Goal: Task Accomplishment & Management: Complete application form

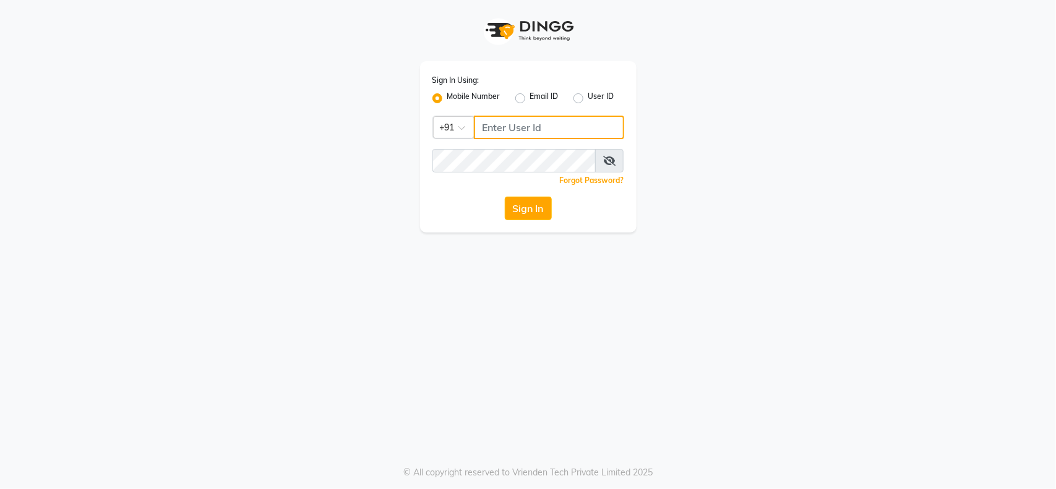
type input "7208506647"
click at [641, 312] on div "Sign In Using: Mobile Number Email ID User ID Country Code × [PHONE_NUMBER] Rem…" at bounding box center [528, 244] width 1056 height 489
type input "7208506647"
click at [523, 203] on button "Sign In" at bounding box center [528, 208] width 47 height 23
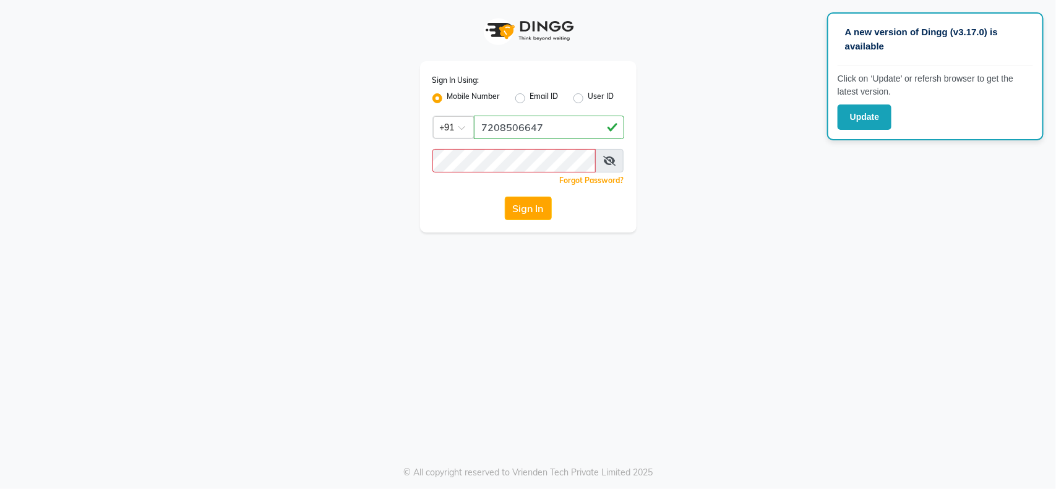
click at [607, 156] on icon at bounding box center [609, 161] width 12 height 10
click at [607, 156] on icon at bounding box center [609, 161] width 11 height 10
click at [604, 156] on icon at bounding box center [609, 161] width 12 height 10
click at [428, 251] on div "A new version of Dingg (v3.17.0) is available Click on ‘Update’ or refersh brow…" at bounding box center [528, 244] width 1056 height 489
click at [538, 203] on button "Sign In" at bounding box center [528, 208] width 47 height 23
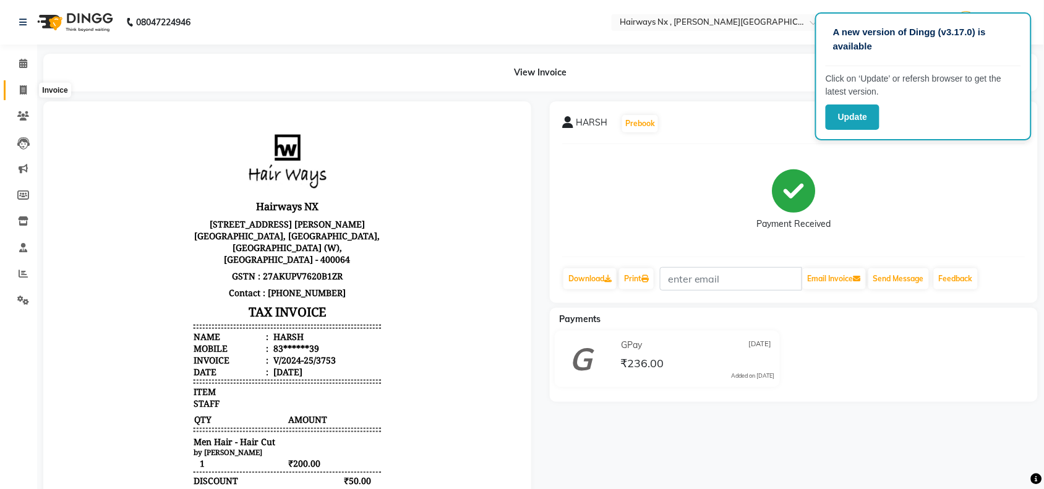
click at [17, 92] on span at bounding box center [23, 90] width 22 height 14
select select "778"
select select "service"
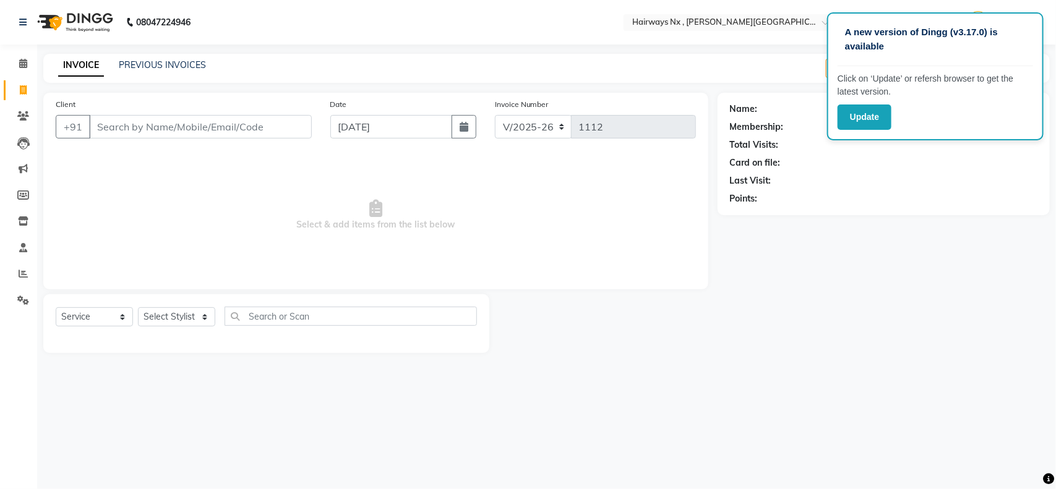
click at [121, 125] on input "Client" at bounding box center [200, 126] width 223 height 23
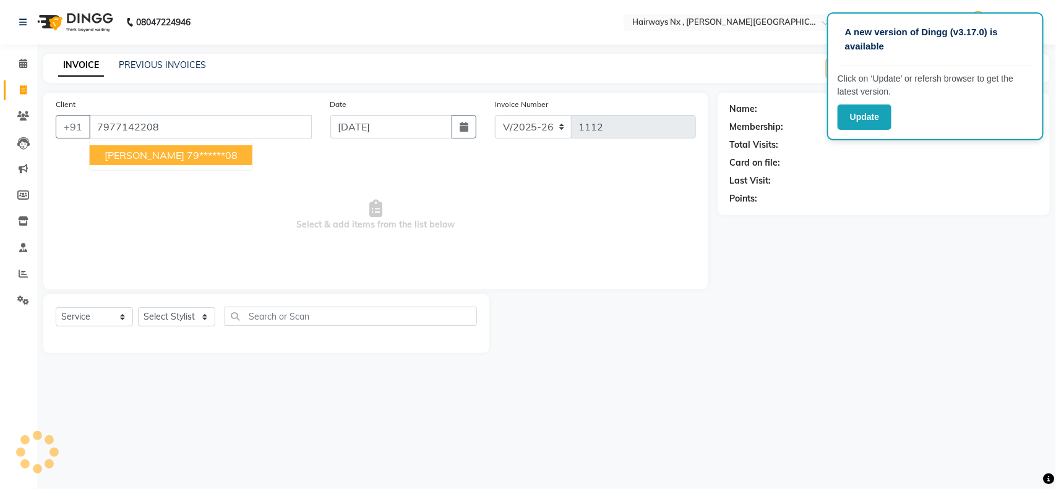
type input "7977142208"
select select "1: Object"
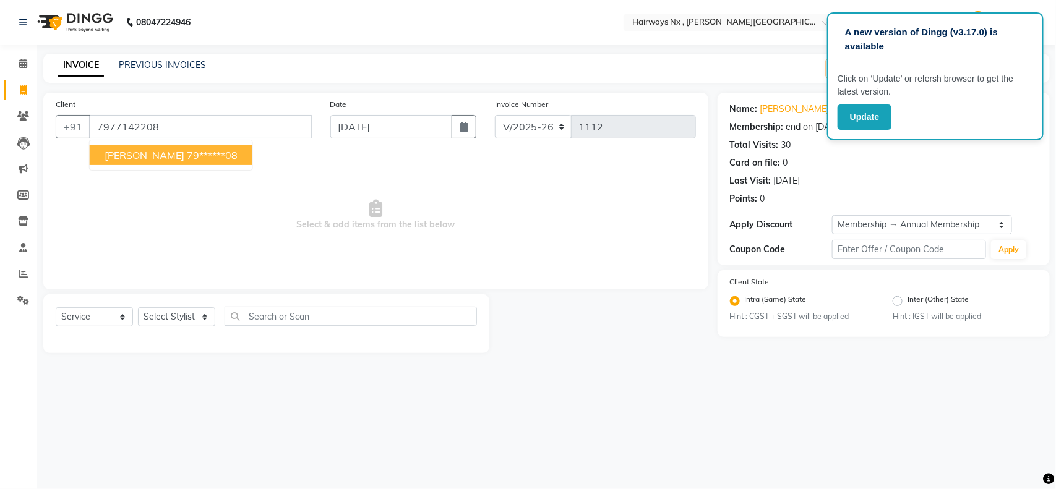
click at [105, 155] on span "[PERSON_NAME]" at bounding box center [145, 155] width 80 height 12
type input "79******08"
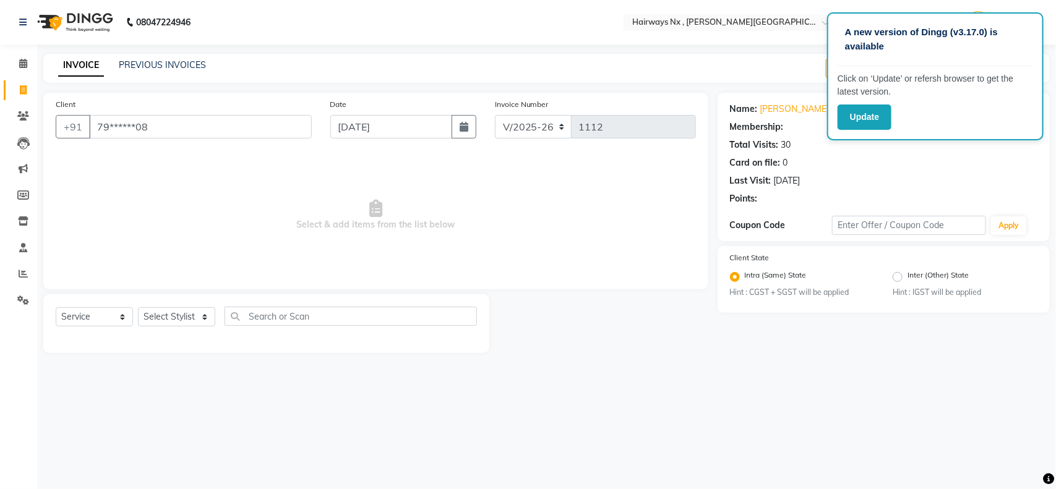
select select "1: Object"
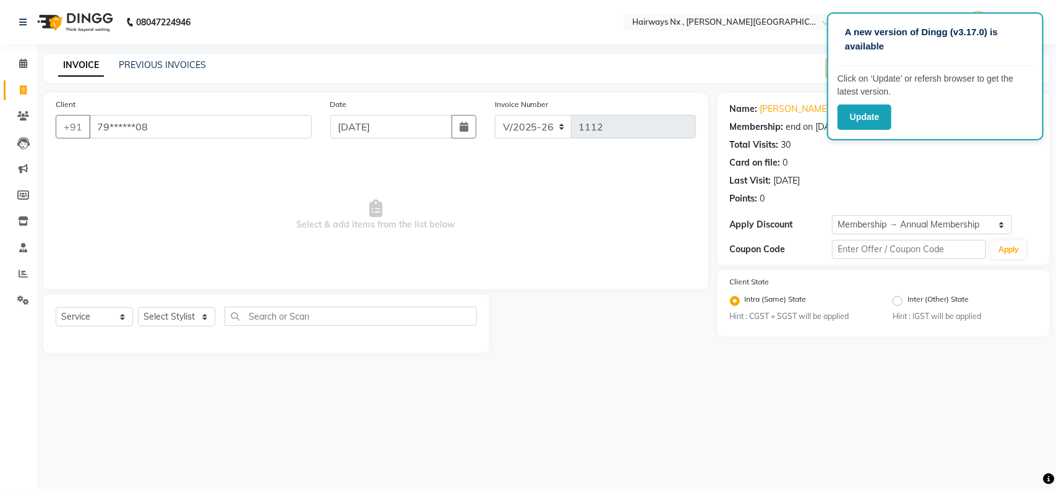
click at [966, 158] on div "Card on file: 0" at bounding box center [883, 162] width 307 height 13
click at [155, 125] on input "79******08" at bounding box center [200, 126] width 223 height 23
click at [19, 59] on span at bounding box center [23, 64] width 22 height 14
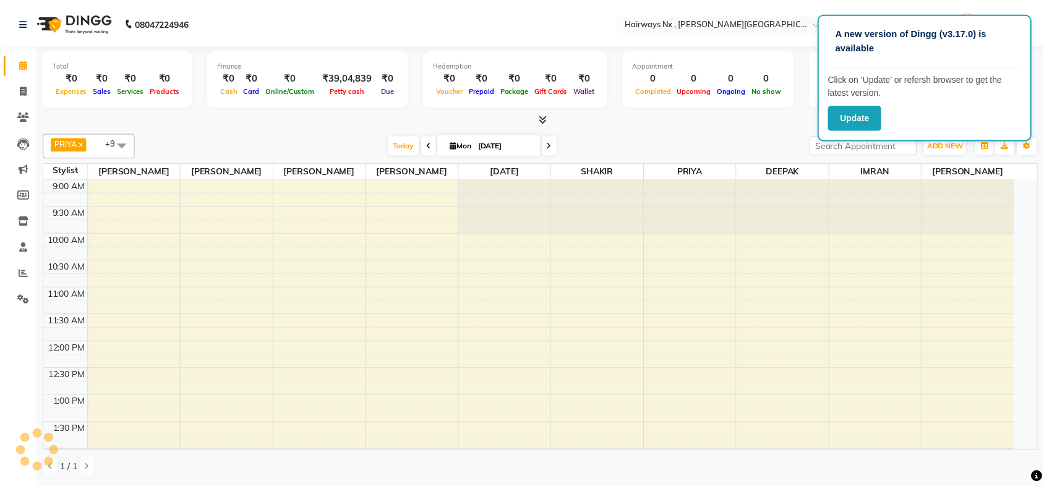
scroll to position [474, 0]
